Goal: Information Seeking & Learning: Learn about a topic

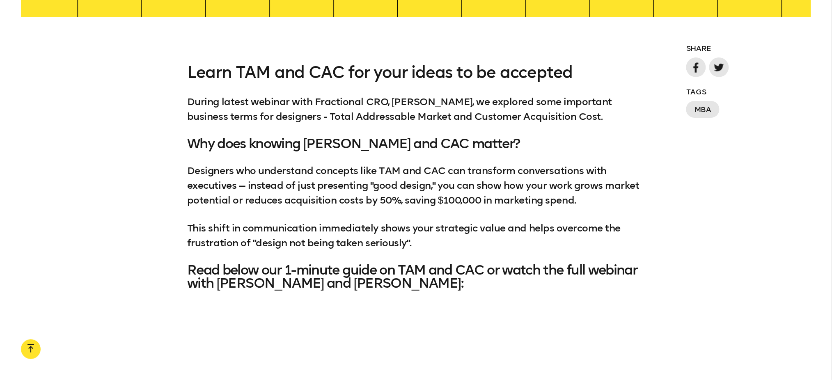
scroll to position [685, 0]
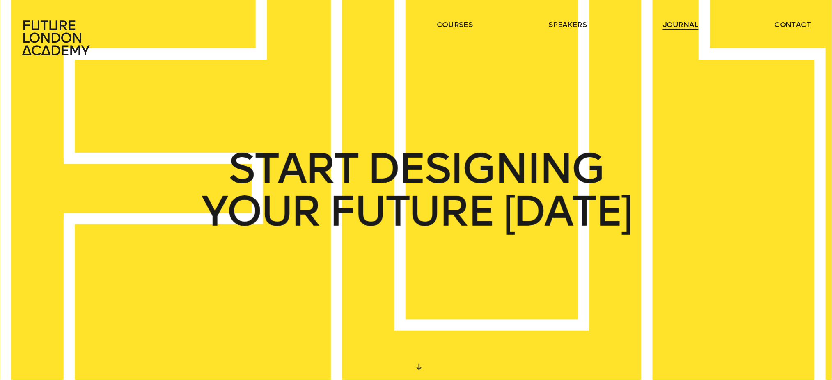
drag, startPoint x: 667, startPoint y: 15, endPoint x: 667, endPoint y: 26, distance: 11.1
click at [667, 26] on header "courses speakers journal contact" at bounding box center [416, 28] width 832 height 56
click at [667, 26] on link "journal" at bounding box center [681, 25] width 36 height 10
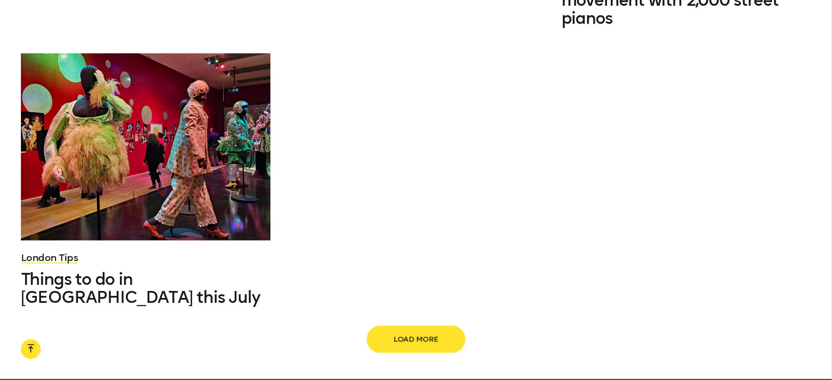
scroll to position [1250, 0]
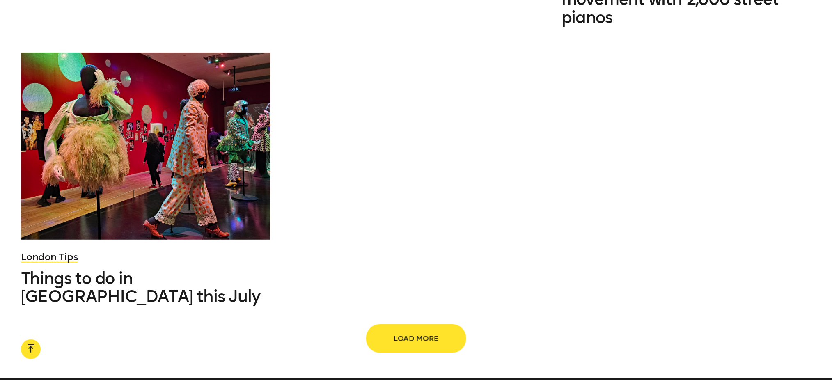
click at [398, 331] on span "Load more" at bounding box center [416, 339] width 72 height 16
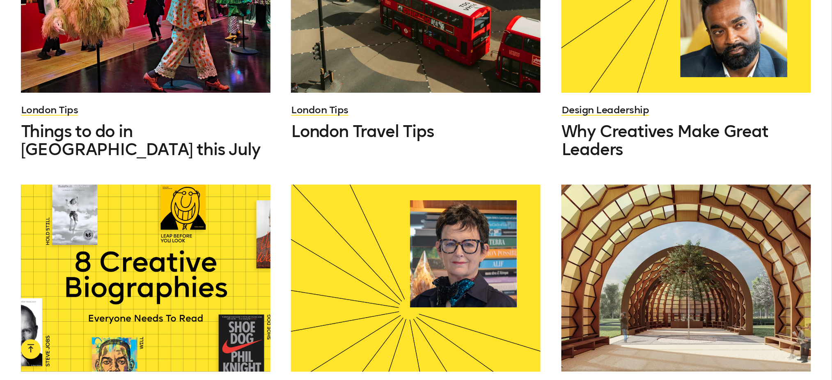
scroll to position [1500, 0]
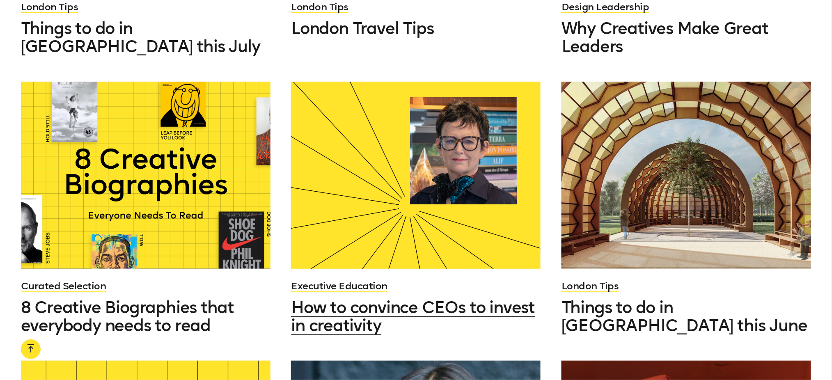
click at [351, 297] on span "How to convince CEOs to invest in creativity" at bounding box center [413, 316] width 244 height 38
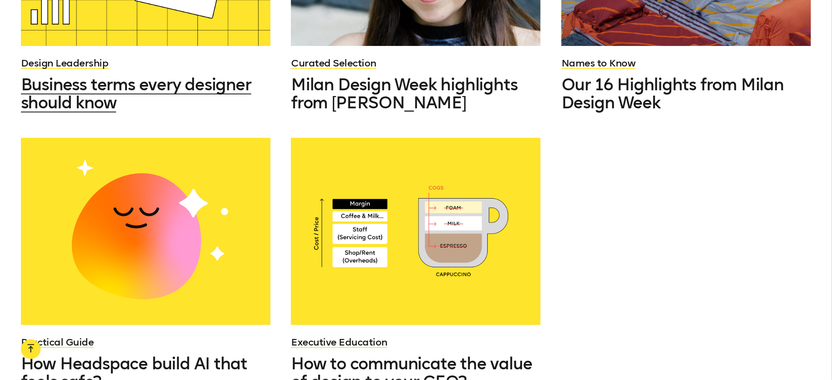
scroll to position [2001, 0]
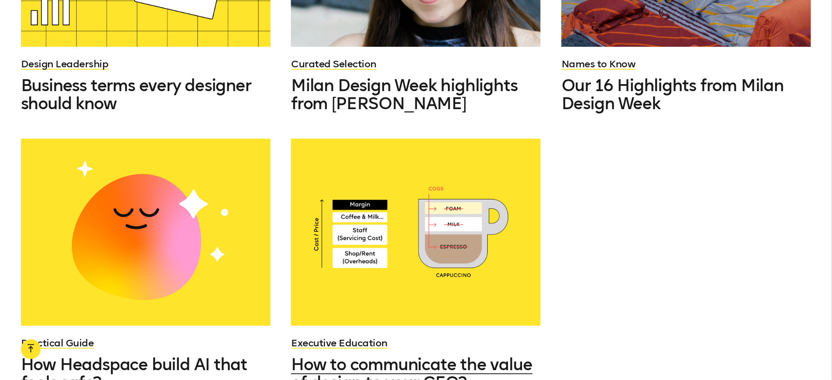
click at [404, 235] on div at bounding box center [415, 232] width 249 height 187
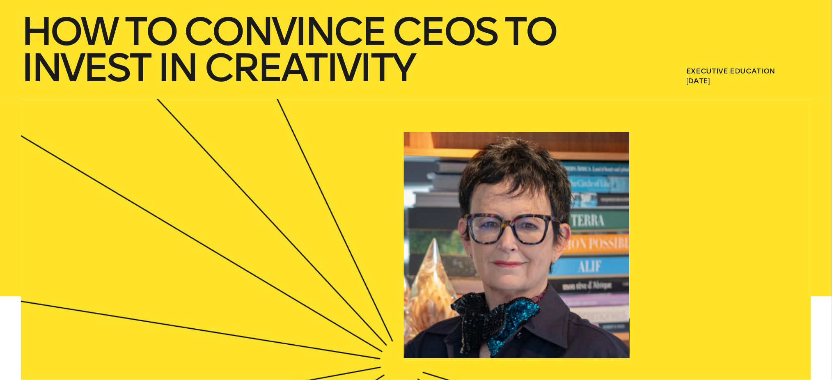
scroll to position [202, 0]
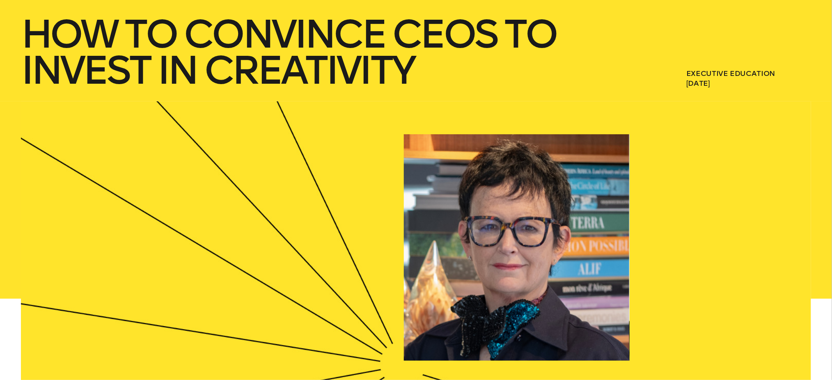
click at [73, 23] on h1 "How to convince CEOs to invest in creativity" at bounding box center [312, 52] width 582 height 72
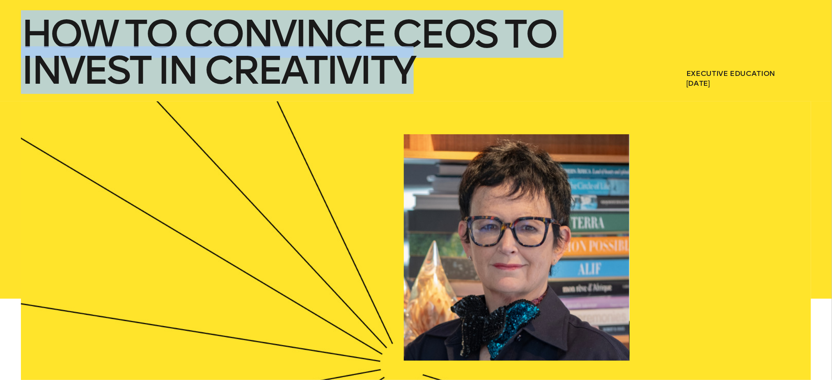
drag, startPoint x: 73, startPoint y: 23, endPoint x: 354, endPoint y: 59, distance: 284.2
click at [354, 59] on h1 "How to convince CEOs to invest in creativity" at bounding box center [312, 52] width 582 height 72
copy h1 "How to convince CEOs to invest in creativity"
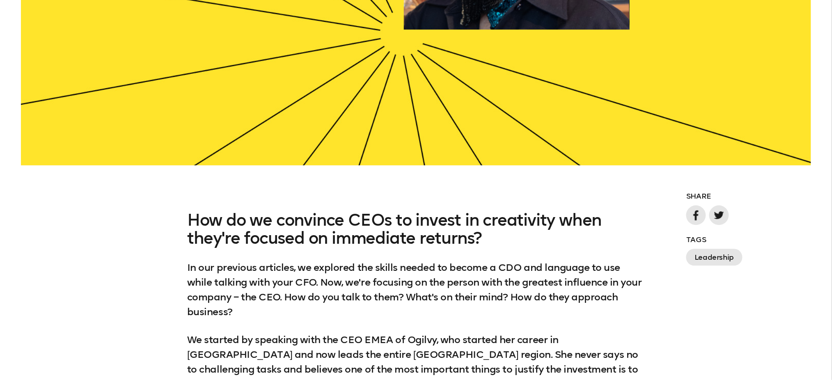
scroll to position [548, 0]
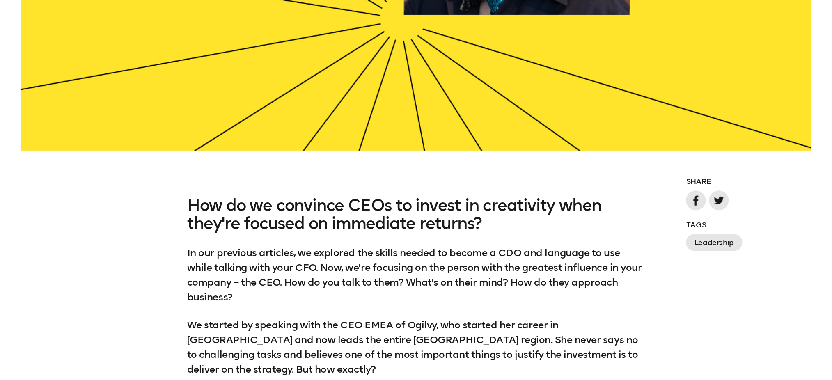
click at [198, 200] on h3 "How do we convince CEOs to invest in creativity when they're focused on immedia…" at bounding box center [415, 215] width 457 height 36
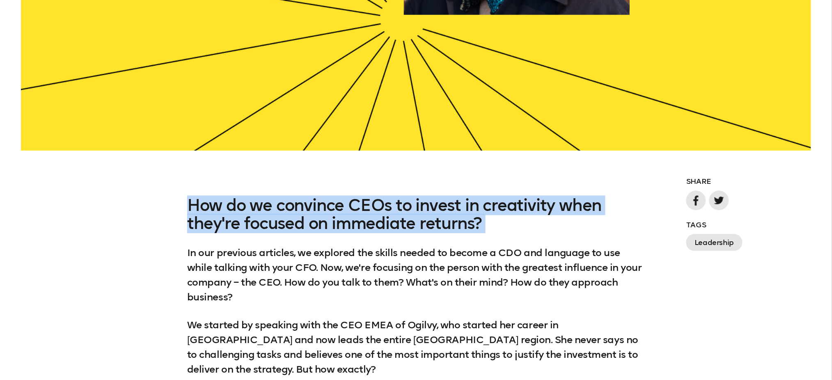
drag, startPoint x: 198, startPoint y: 200, endPoint x: 489, endPoint y: 227, distance: 291.7
click at [489, 227] on h3 "How do we convince CEOs to invest in creativity when they're focused on immedia…" at bounding box center [415, 215] width 457 height 36
copy h3 "How do we convince CEOs to invest in creativity when they're focused on immedia…"
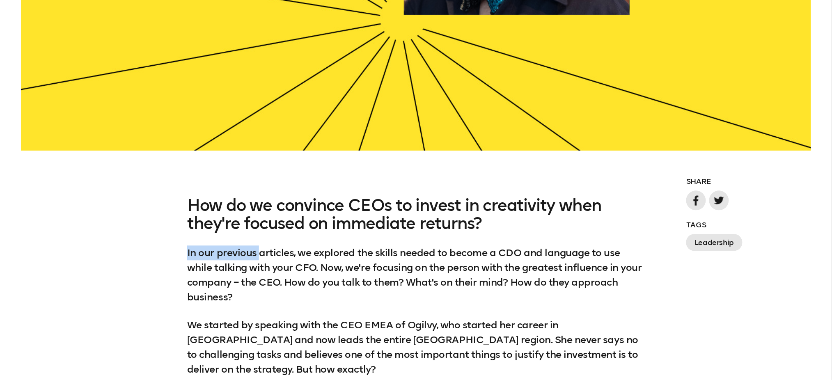
drag, startPoint x: 260, startPoint y: 254, endPoint x: 185, endPoint y: 245, distance: 76.0
click at [185, 245] on div "How do we convince CEOs to invest in creativity when they're focused on immedia…" at bounding box center [416, 328] width 832 height 263
click at [185, 249] on div "How do we convince CEOs to invest in creativity when they're focused on immedia…" at bounding box center [416, 328] width 832 height 263
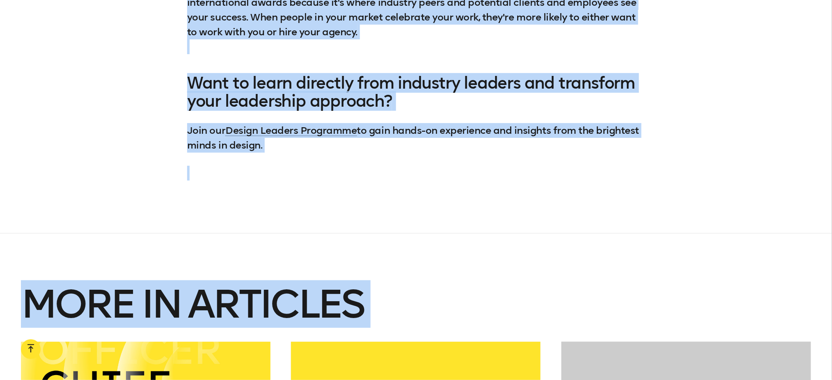
scroll to position [2517, 0]
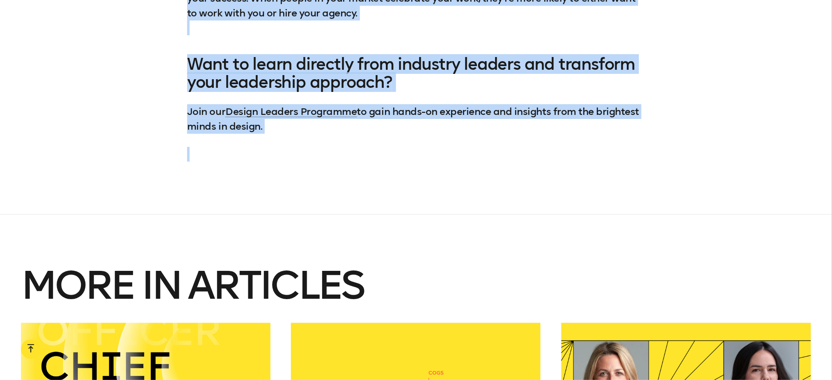
drag, startPoint x: 185, startPoint y: 249, endPoint x: 320, endPoint y: 92, distance: 206.9
copy div "In our previous articles, we explored the skills needed to become a CDO and lan…"
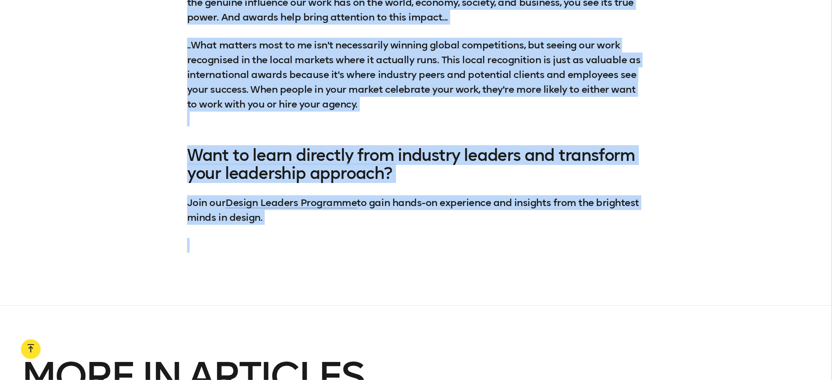
scroll to position [2405, 0]
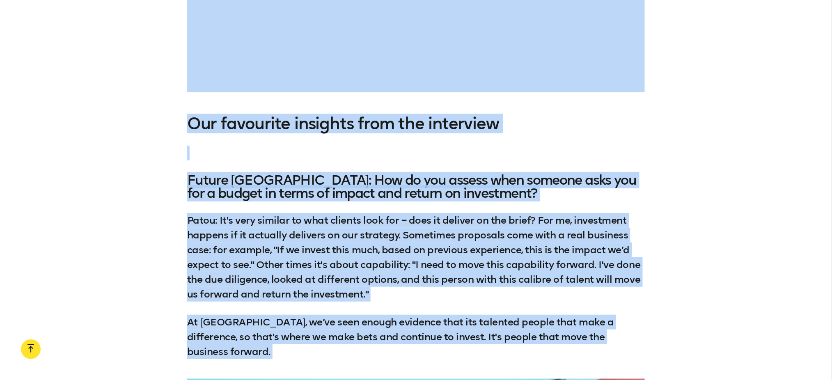
click at [435, 193] on div "Our favourite insights from the interview Future London Academy: How do you ass…" at bounding box center [415, 236] width 457 height 245
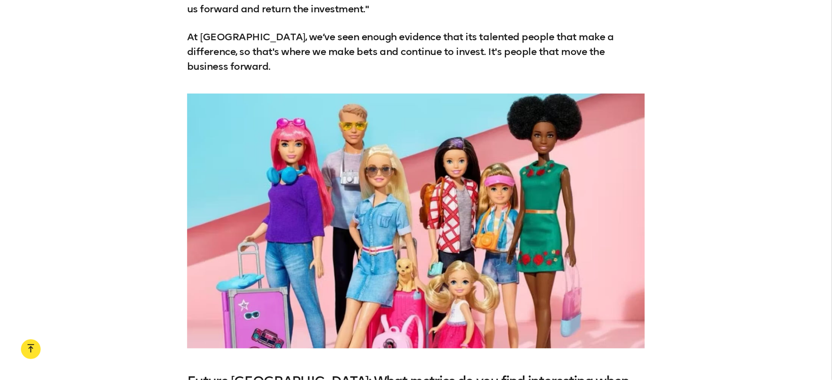
scroll to position [1477, 0]
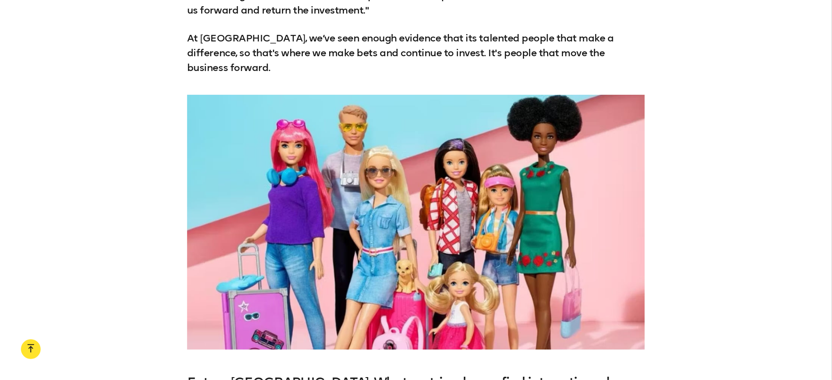
click at [397, 158] on div at bounding box center [415, 222] width 457 height 255
click at [319, 116] on div at bounding box center [415, 222] width 457 height 255
drag, startPoint x: 319, startPoint y: 116, endPoint x: 273, endPoint y: 123, distance: 46.5
click at [273, 123] on div at bounding box center [415, 222] width 457 height 255
click at [258, 34] on p "At Ogilvy, we’ve seen enough evidence that its talented people that make a diff…" at bounding box center [415, 53] width 457 height 44
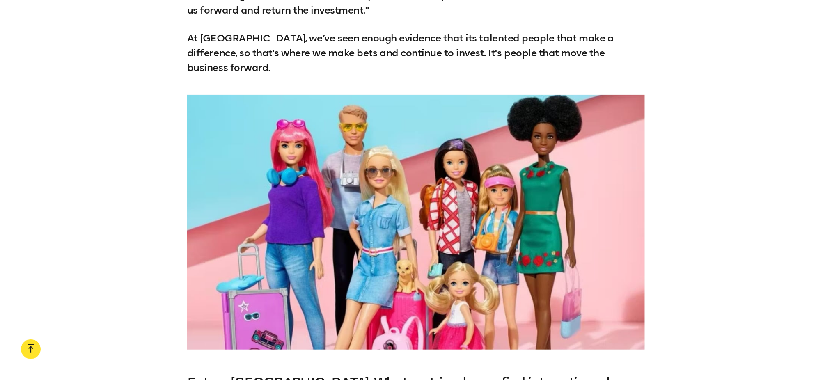
drag, startPoint x: 258, startPoint y: 34, endPoint x: 220, endPoint y: 50, distance: 41.8
click at [220, 50] on div "How do we convince CEOs to invest in creativity when they're focused on immedia…" at bounding box center [416, 234] width 832 height 1934
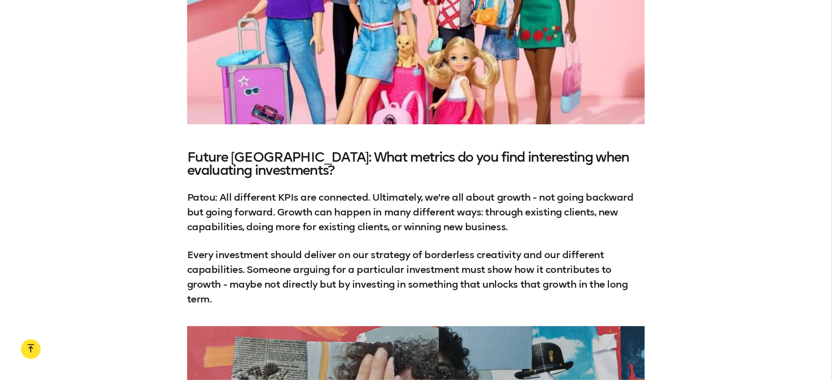
scroll to position [1789, 0]
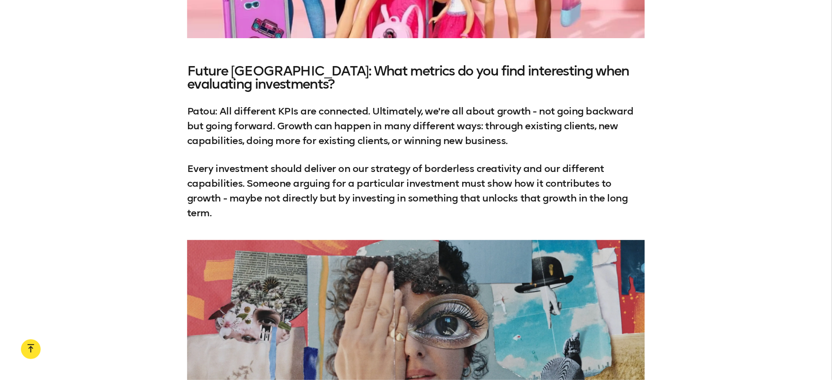
click at [276, 266] on div at bounding box center [415, 367] width 457 height 255
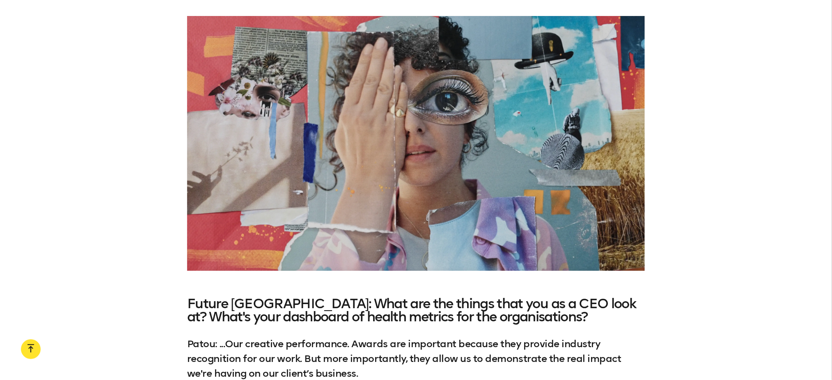
scroll to position [2014, 0]
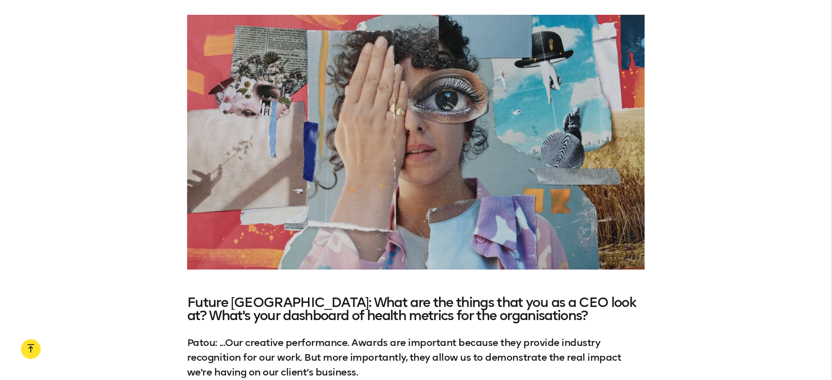
drag, startPoint x: 273, startPoint y: 222, endPoint x: 215, endPoint y: 184, distance: 69.1
click at [215, 184] on div at bounding box center [415, 142] width 457 height 255
drag, startPoint x: 705, startPoint y: 168, endPoint x: 93, endPoint y: 156, distance: 612.2
click at [93, 156] on div at bounding box center [416, 142] width 832 height 255
drag, startPoint x: 93, startPoint y: 156, endPoint x: 400, endPoint y: 192, distance: 309.5
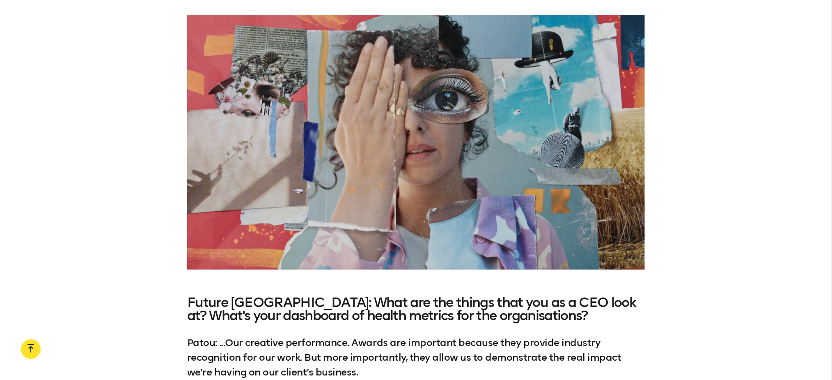
click at [400, 192] on div at bounding box center [416, 142] width 832 height 255
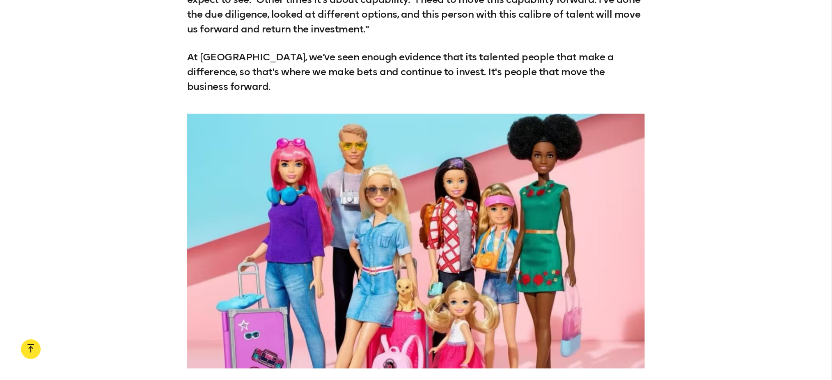
scroll to position [1457, 0]
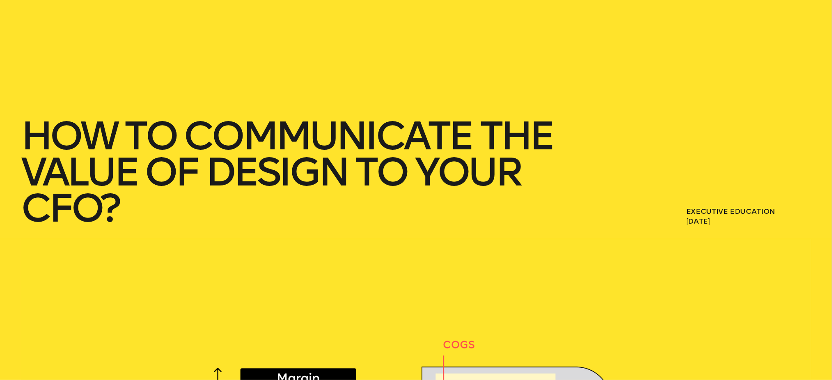
scroll to position [79, 0]
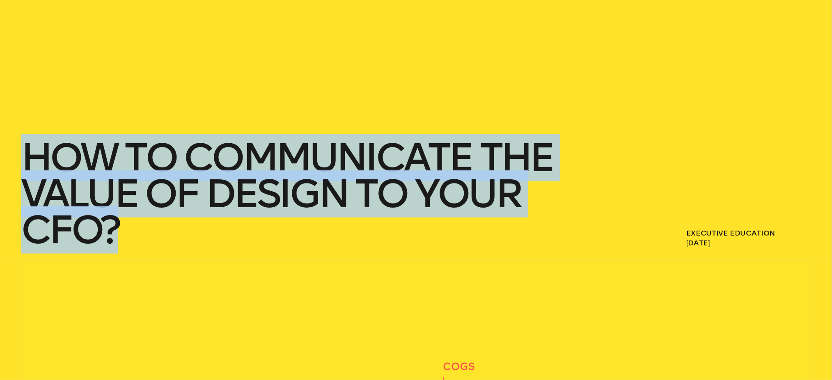
drag, startPoint x: 122, startPoint y: 235, endPoint x: 29, endPoint y: 142, distance: 132.6
click at [29, 142] on h1 "How to communicate the value of design to your CFO?" at bounding box center [312, 193] width 582 height 108
copy h1 "How to communicate the value of design to your CFO?"
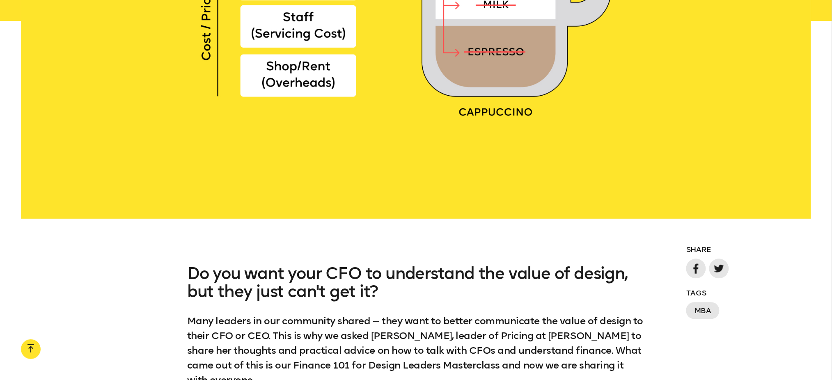
scroll to position [583, 0]
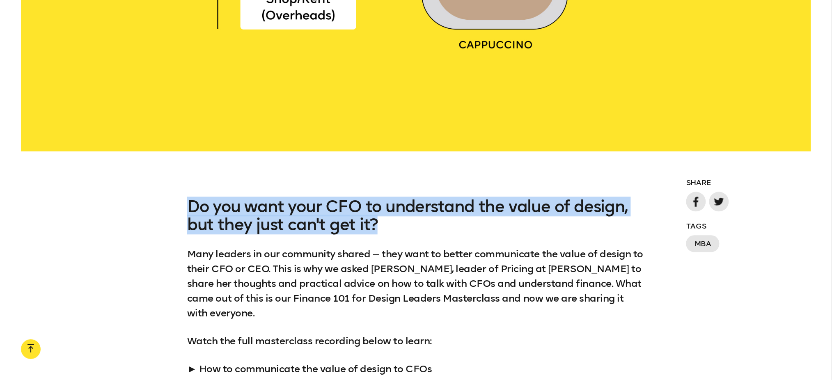
drag, startPoint x: 185, startPoint y: 206, endPoint x: 384, endPoint y: 227, distance: 200.1
click at [384, 227] on div "Do you want your CFO to understand the value of design, but they just can't get…" at bounding box center [416, 342] width 832 height 290
copy h3 "Do you want your CFO to understand the value of design, but they just can't get…"
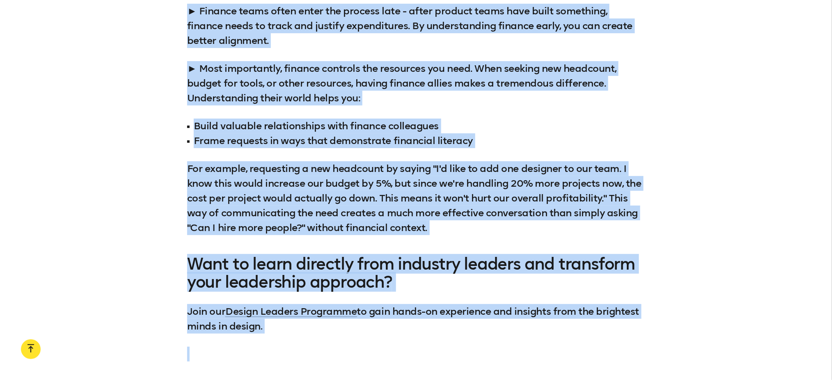
scroll to position [2994, 0]
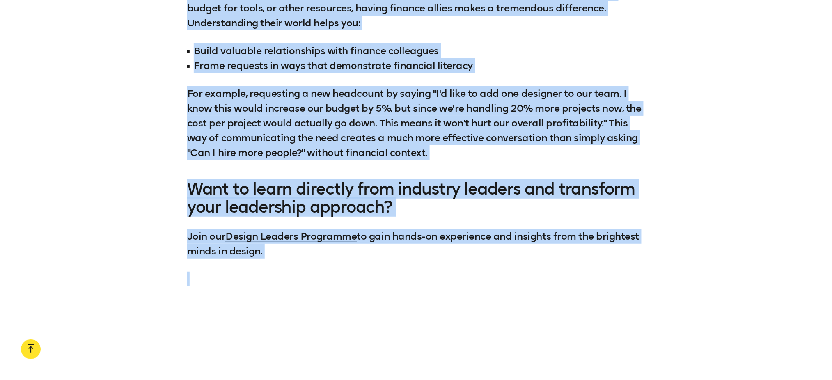
drag, startPoint x: 189, startPoint y: 251, endPoint x: 392, endPoint y: 240, distance: 203.8
copy div "Lore ipsumdo si ame consectet adipis — elit sedd ei tempor incididuntu lab etdo…"
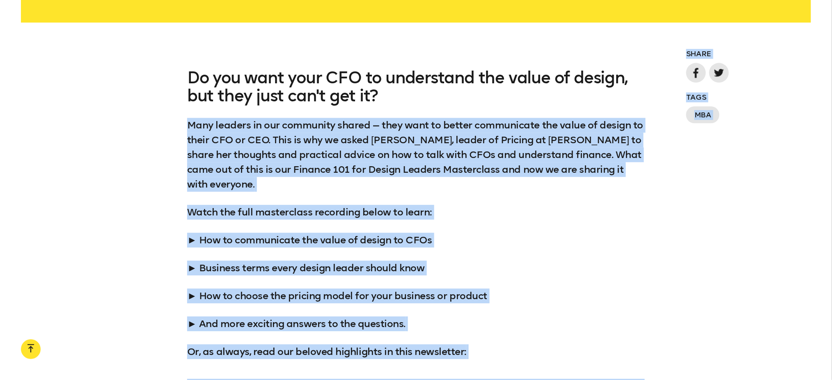
scroll to position [711, 0]
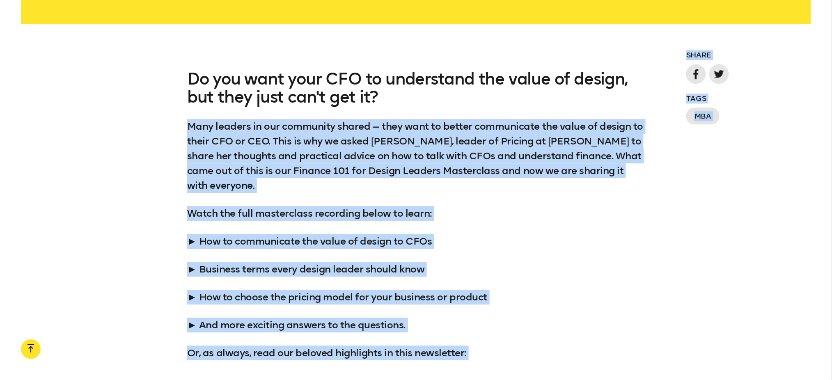
click at [522, 202] on div "Do you want your CFO to understand the value of design, but they just can't get…" at bounding box center [415, 215] width 457 height 290
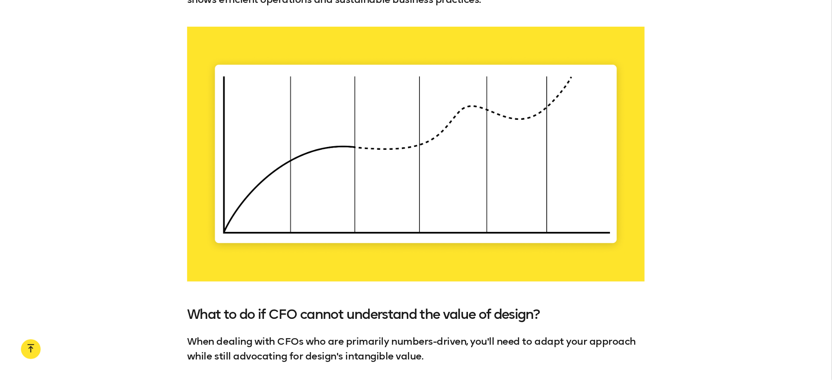
scroll to position [1953, 0]
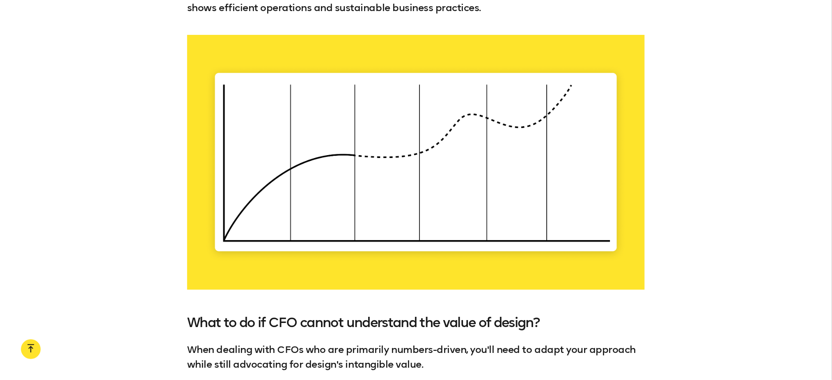
click at [167, 52] on div at bounding box center [416, 162] width 832 height 255
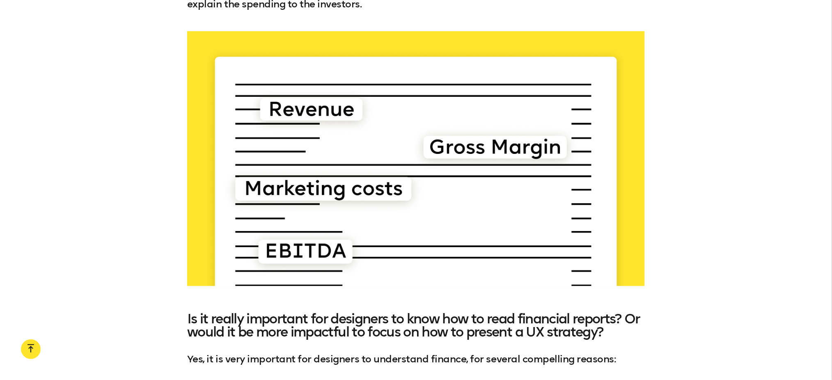
scroll to position [2485, 0]
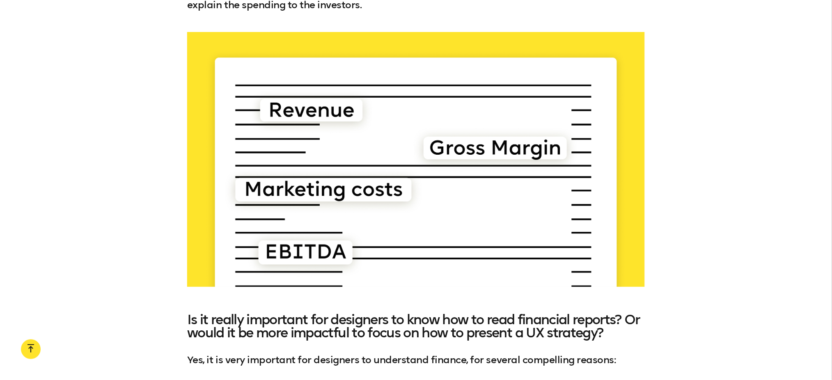
click at [732, 32] on div at bounding box center [416, 159] width 832 height 255
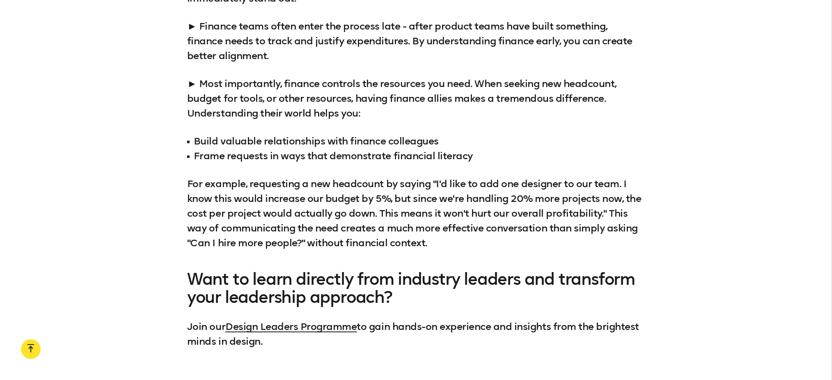
scroll to position [2899, 0]
